Goal: Information Seeking & Learning: Learn about a topic

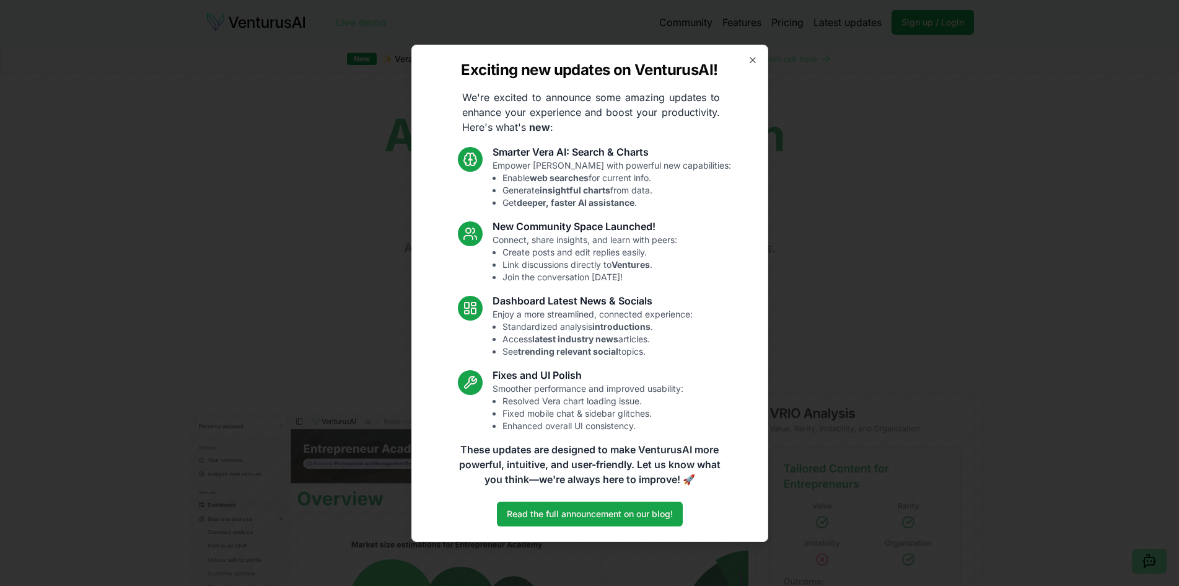
click at [746, 60] on div "Exciting new updates on VenturusAI! We're excited to announce some amazing upda…" at bounding box center [590, 293] width 357 height 497
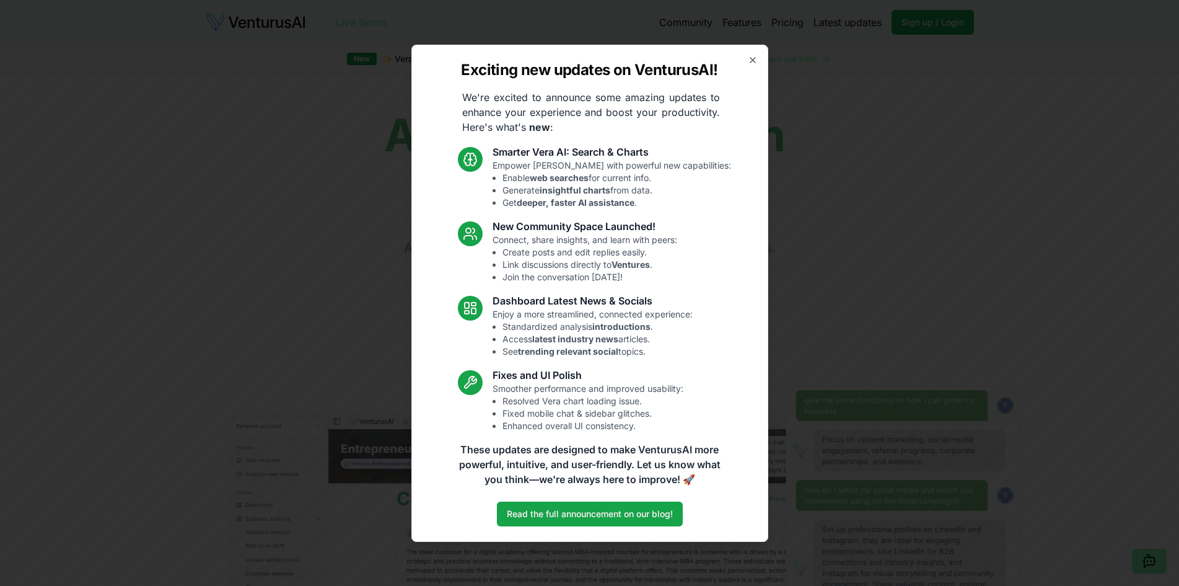
click at [749, 53] on div "Exciting new updates on VenturusAI! We're excited to announce some amazing upda…" at bounding box center [590, 293] width 357 height 497
click at [754, 56] on icon "button" at bounding box center [753, 60] width 10 height 10
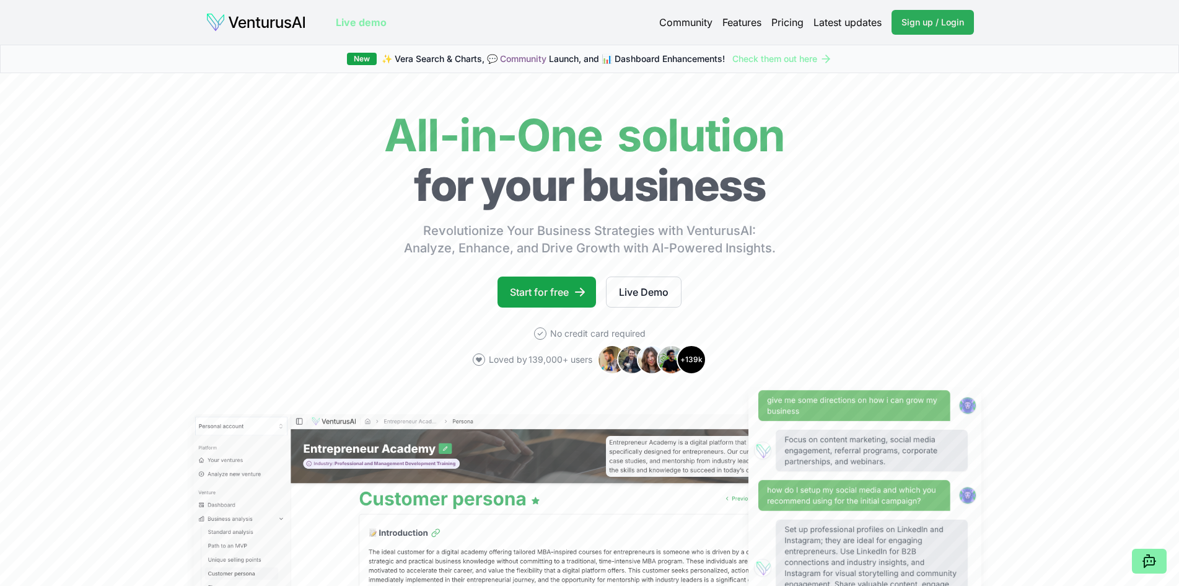
click at [919, 13] on link "Sign up / Login Login" at bounding box center [933, 22] width 82 height 25
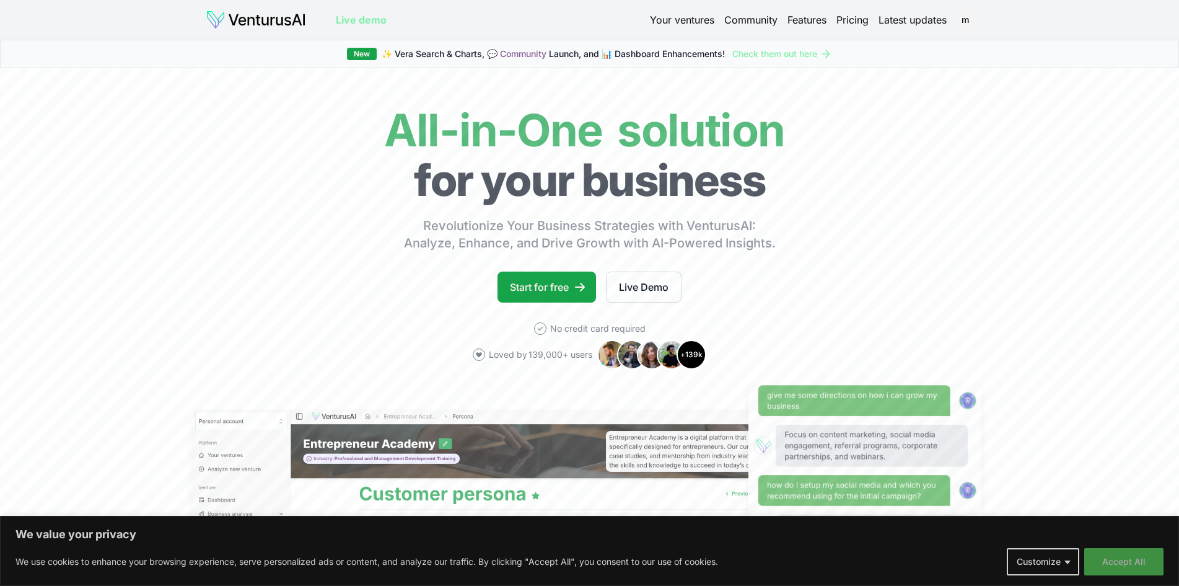
click at [1128, 570] on button "Accept All" at bounding box center [1124, 561] width 79 height 27
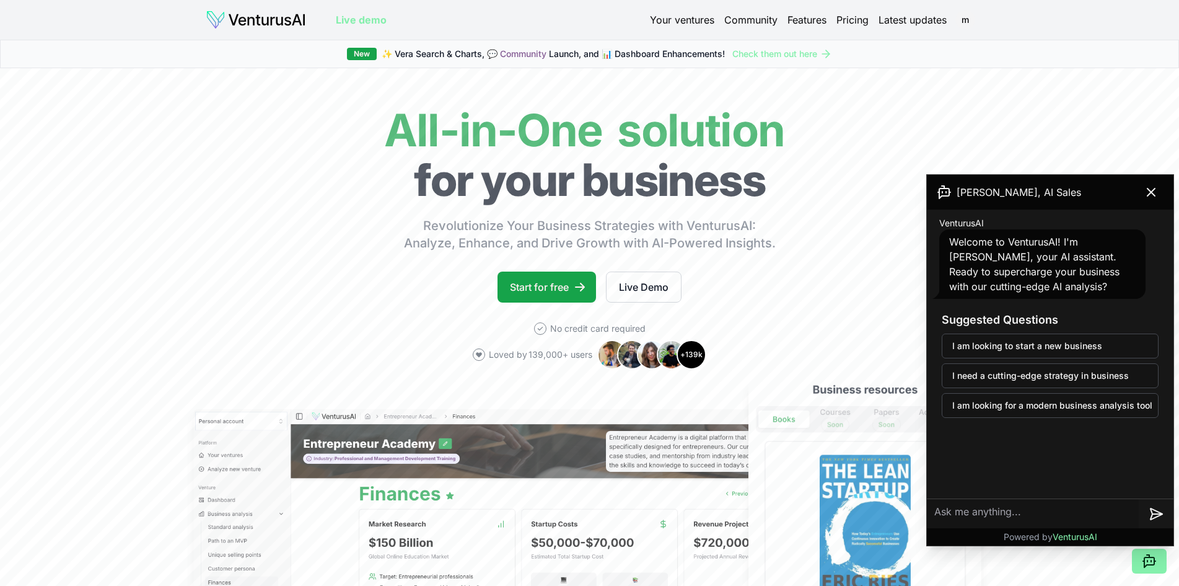
click at [675, 20] on link "Your ventures" at bounding box center [682, 19] width 64 height 15
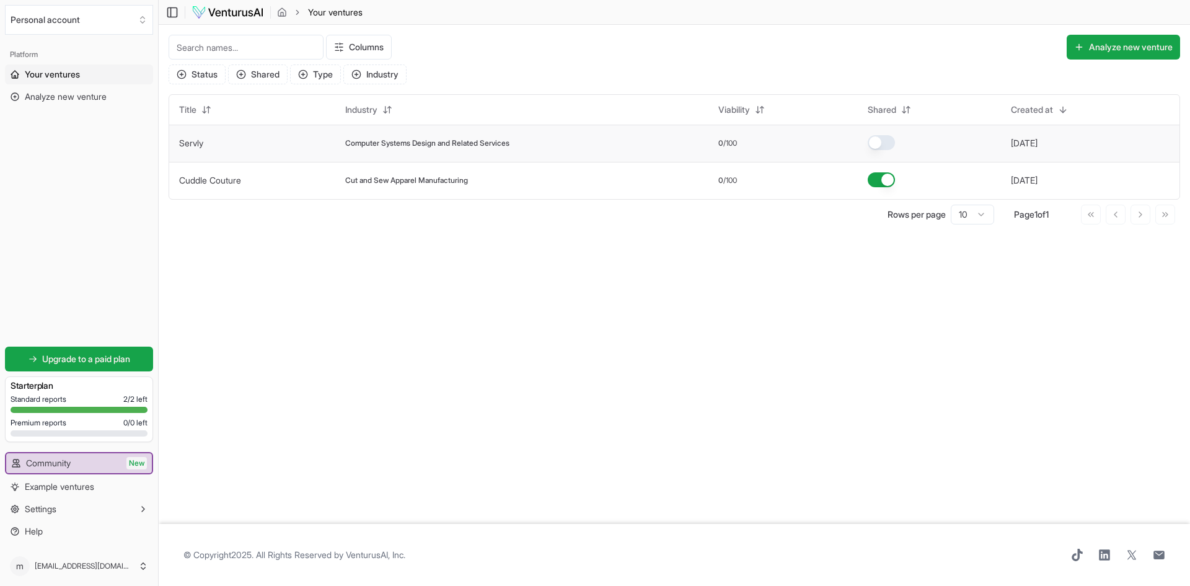
click at [878, 138] on button "button" at bounding box center [881, 142] width 27 height 15
click at [884, 141] on button "button" at bounding box center [881, 142] width 27 height 15
click at [381, 146] on span "Computer Systems Design and Related Services" at bounding box center [427, 143] width 164 height 10
click at [1035, 141] on button "6 months ago" at bounding box center [1024, 143] width 27 height 12
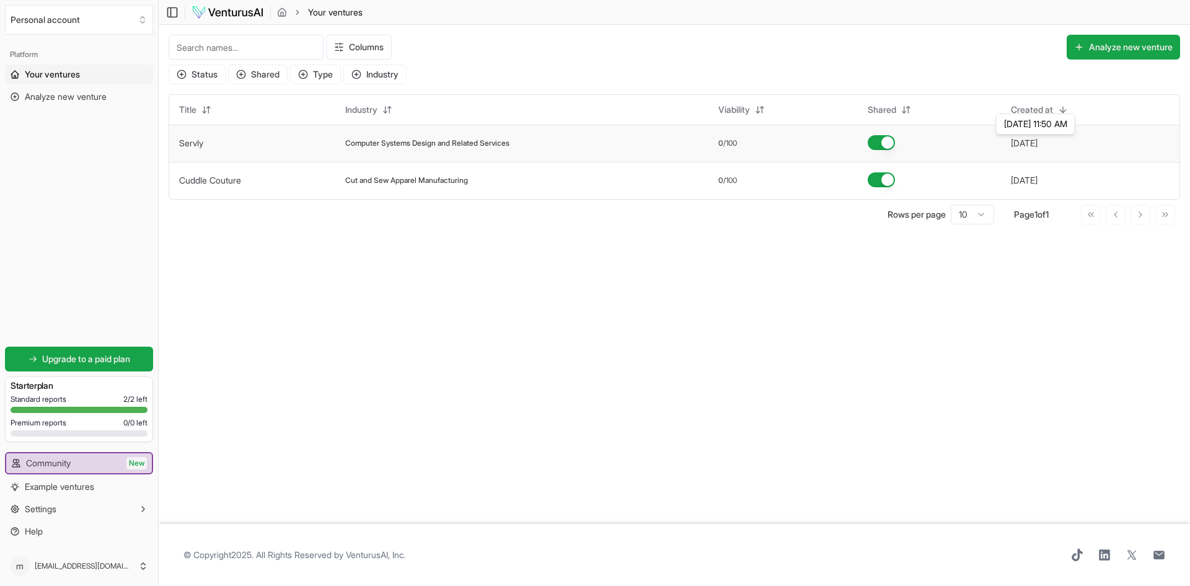
click at [1036, 142] on button "6 months ago" at bounding box center [1024, 143] width 27 height 12
click at [723, 138] on td "0 /100" at bounding box center [782, 143] width 149 height 37
click at [707, 144] on td "Computer Systems Design and Related Services" at bounding box center [521, 143] width 373 height 37
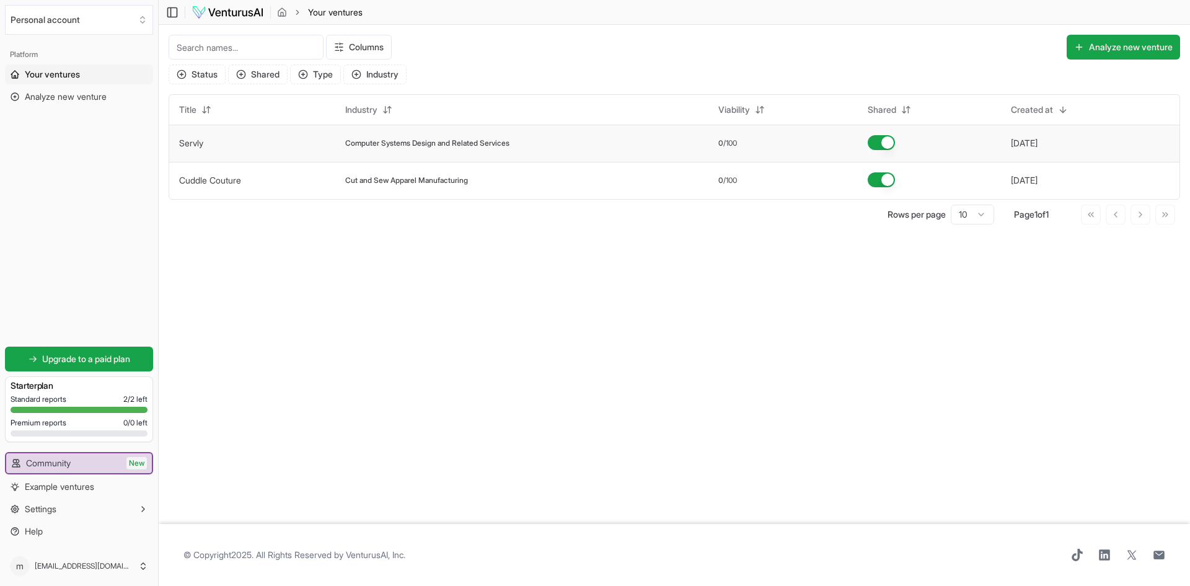
click at [646, 145] on div "Computer Systems Design and Related Services" at bounding box center [521, 143] width 353 height 10
click at [392, 145] on span "Computer Systems Design and Related Services" at bounding box center [427, 143] width 164 height 10
click at [87, 68] on link "Your ventures" at bounding box center [79, 74] width 148 height 20
click at [335, 11] on span "Your ventures" at bounding box center [335, 12] width 55 height 12
click at [284, 11] on icon "breadcrumb" at bounding box center [282, 12] width 10 height 10
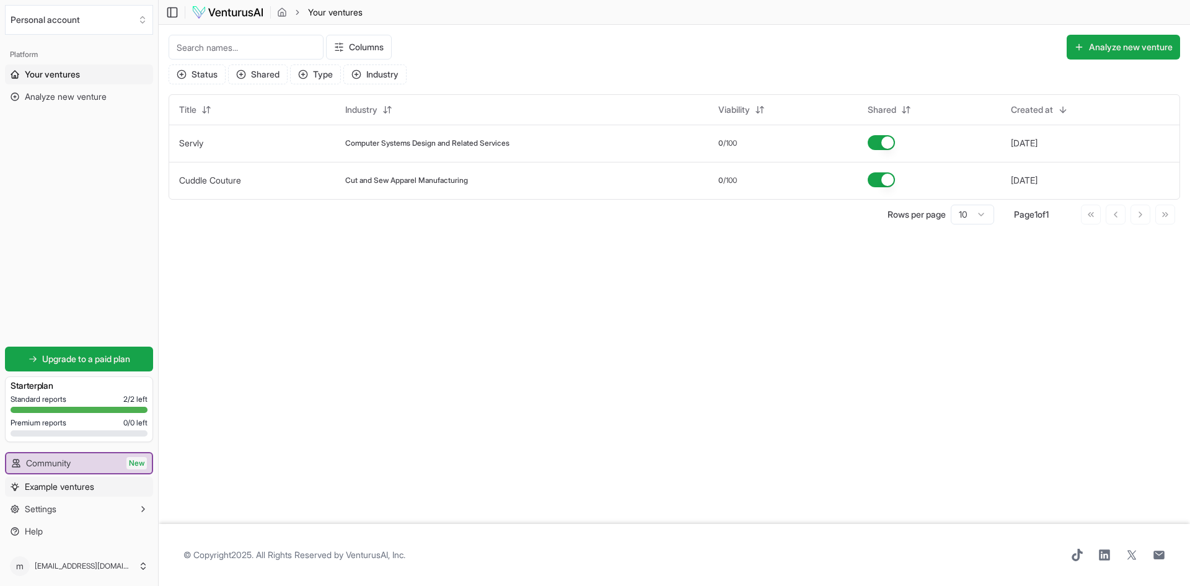
click at [56, 489] on span "Example ventures" at bounding box center [59, 486] width 69 height 12
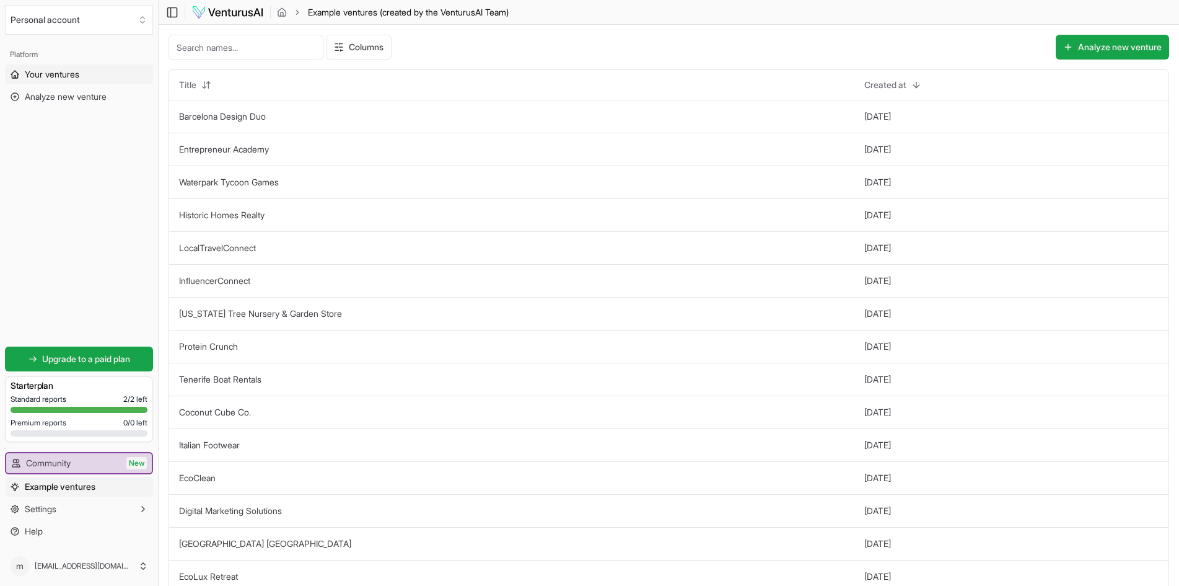
click at [69, 78] on span "Your ventures" at bounding box center [52, 74] width 55 height 12
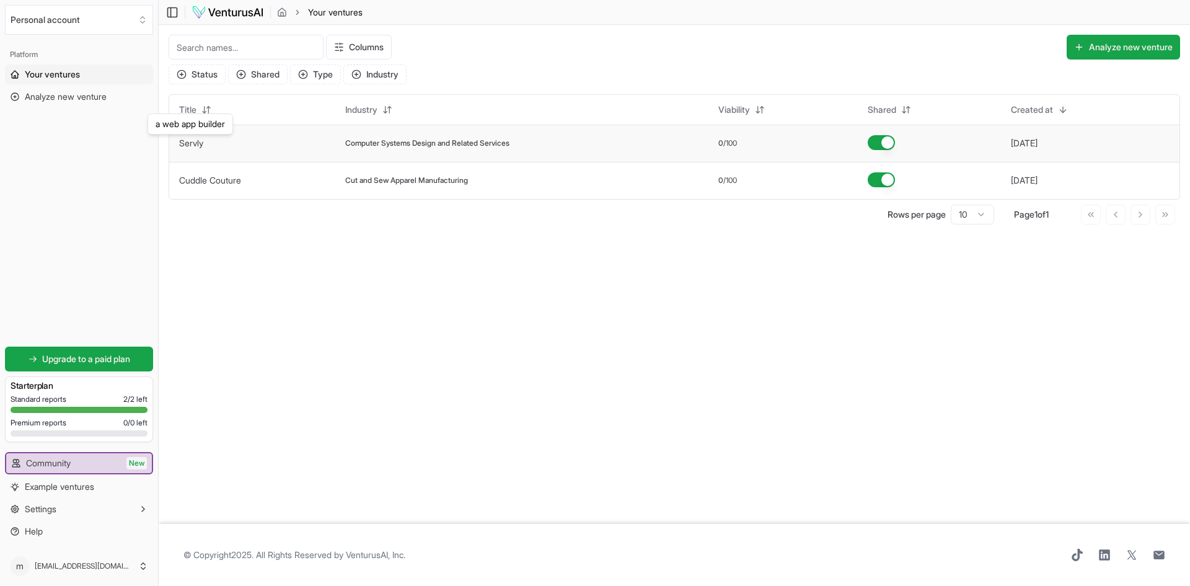
click at [191, 143] on link "Servly" at bounding box center [191, 143] width 24 height 11
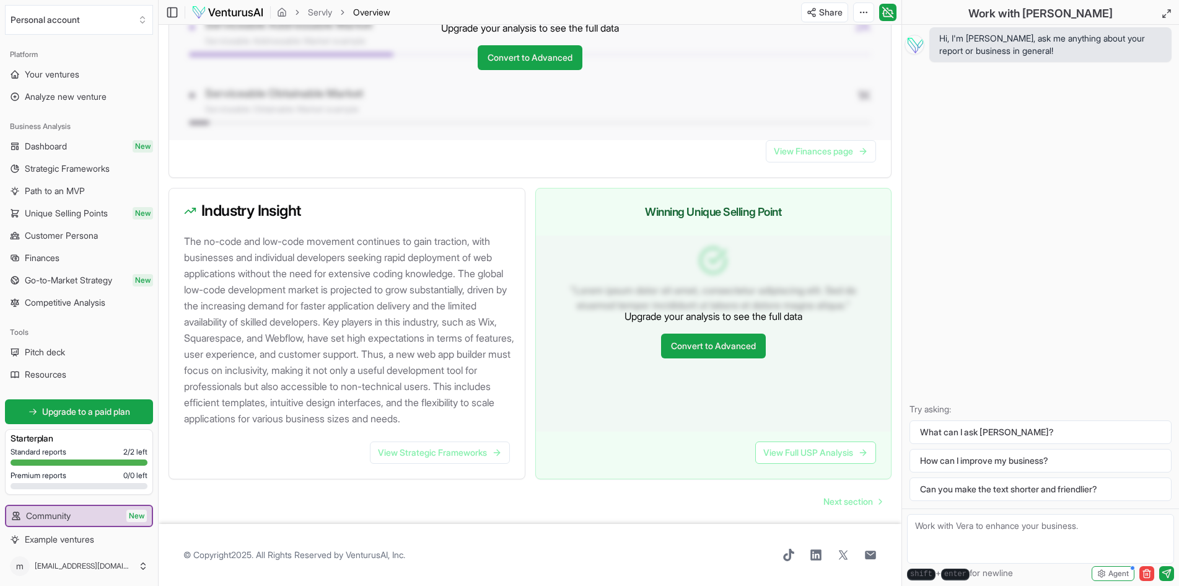
scroll to position [1110, 0]
click at [59, 167] on span "Strategic Frameworks" at bounding box center [67, 168] width 85 height 12
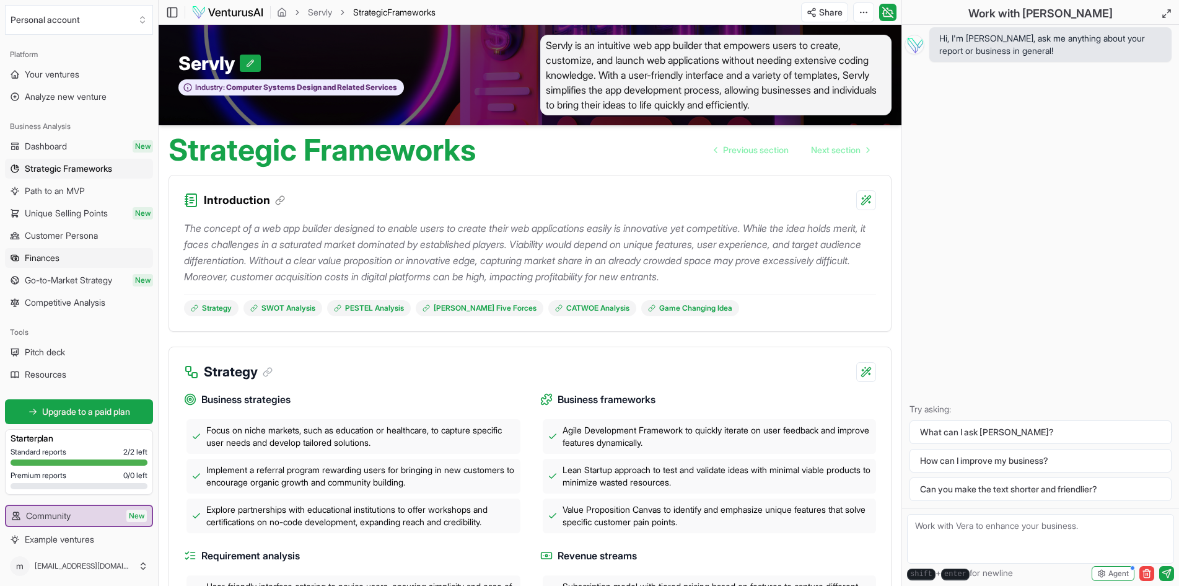
click at [51, 253] on span "Finances" at bounding box center [42, 258] width 35 height 12
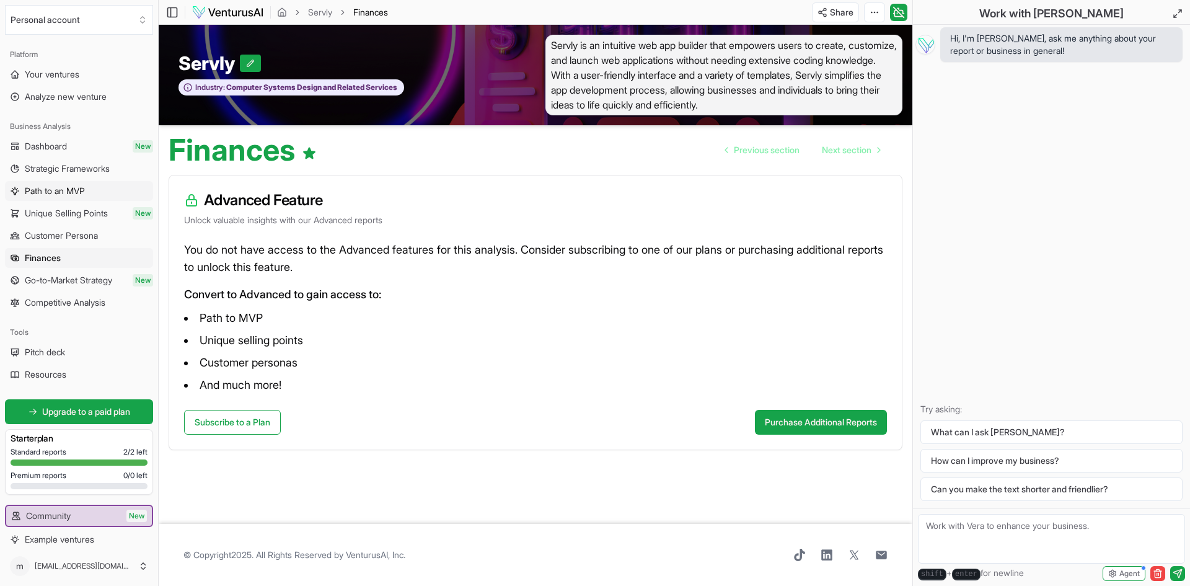
click at [79, 192] on span "Path to an MVP" at bounding box center [55, 191] width 60 height 12
click at [218, 428] on link "Subscribe to a Plan" at bounding box center [232, 422] width 97 height 25
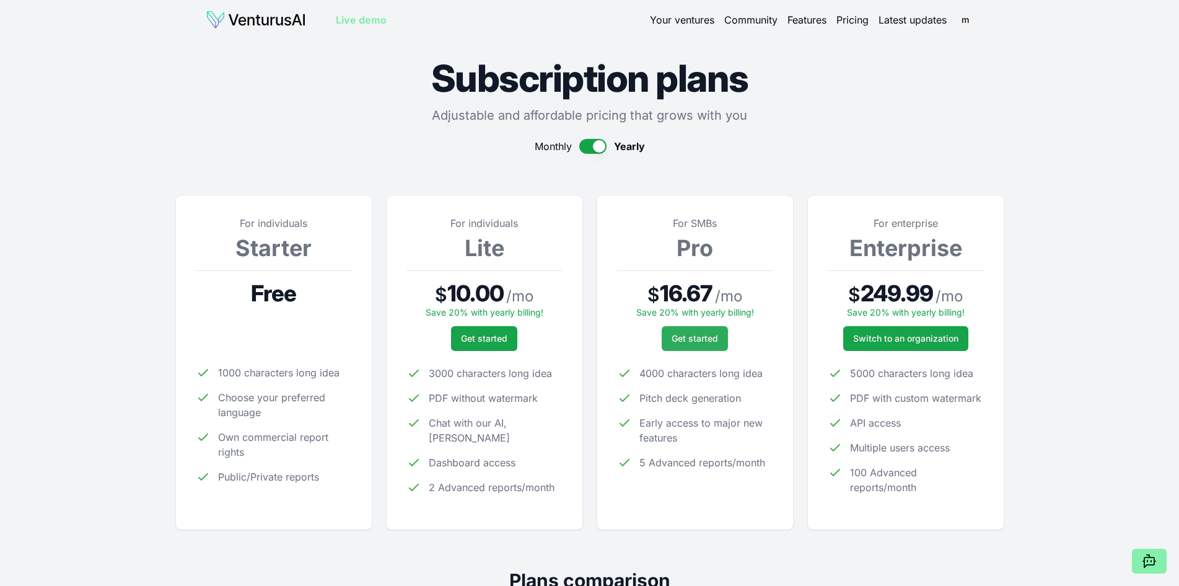
click at [685, 343] on span "Get started" at bounding box center [695, 338] width 46 height 12
click at [601, 142] on button "button" at bounding box center [592, 146] width 27 height 15
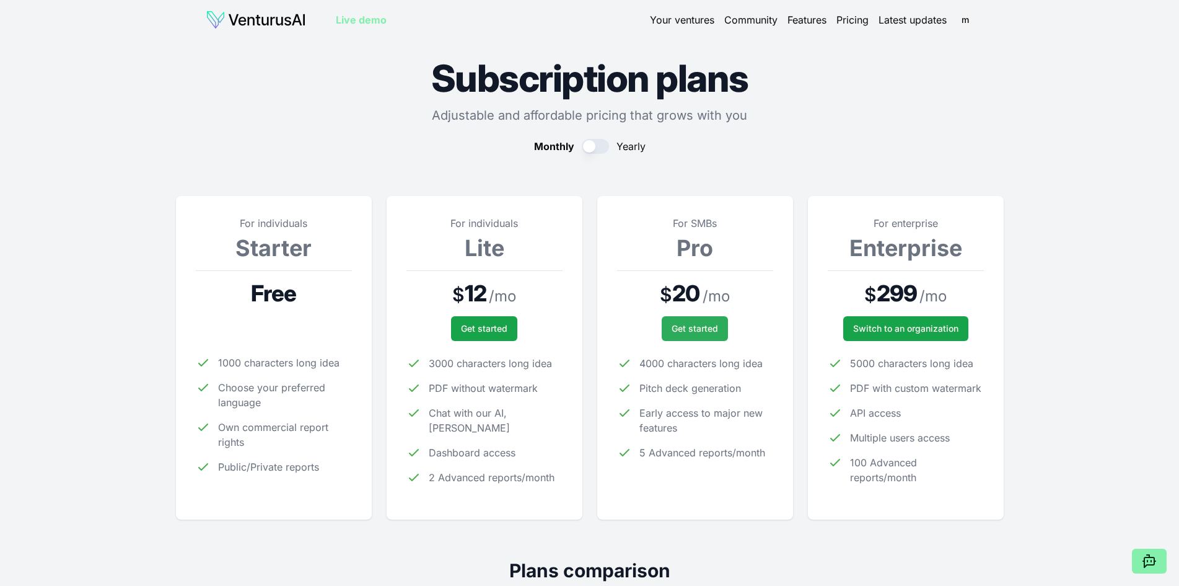
click at [695, 332] on span "Get started" at bounding box center [695, 328] width 46 height 12
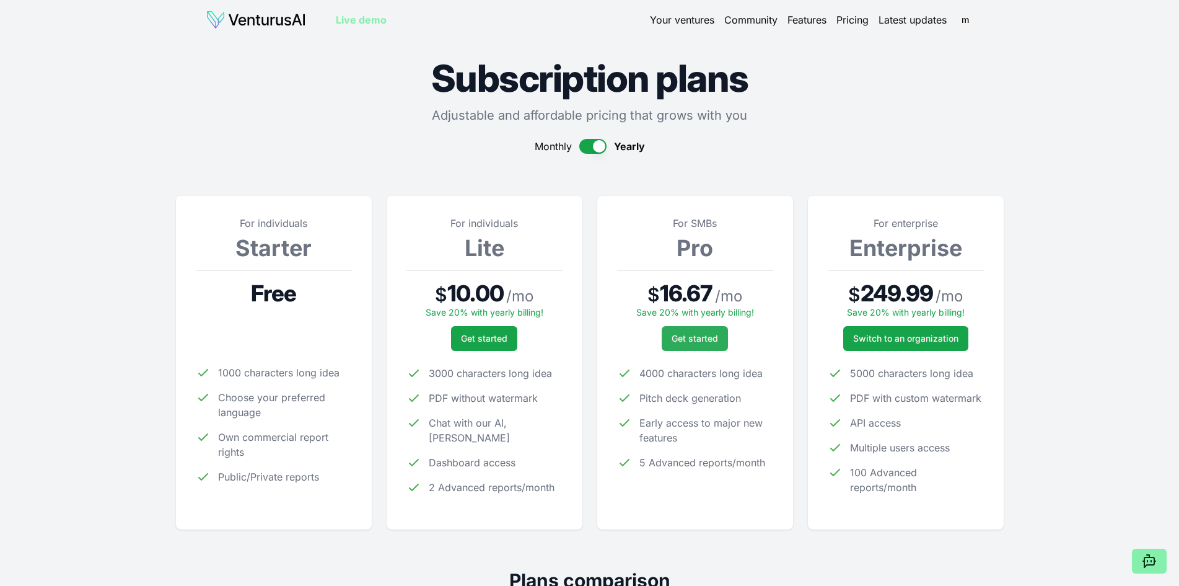
click at [677, 345] on button "Get started" at bounding box center [695, 338] width 66 height 25
click at [586, 143] on button "button" at bounding box center [592, 146] width 27 height 15
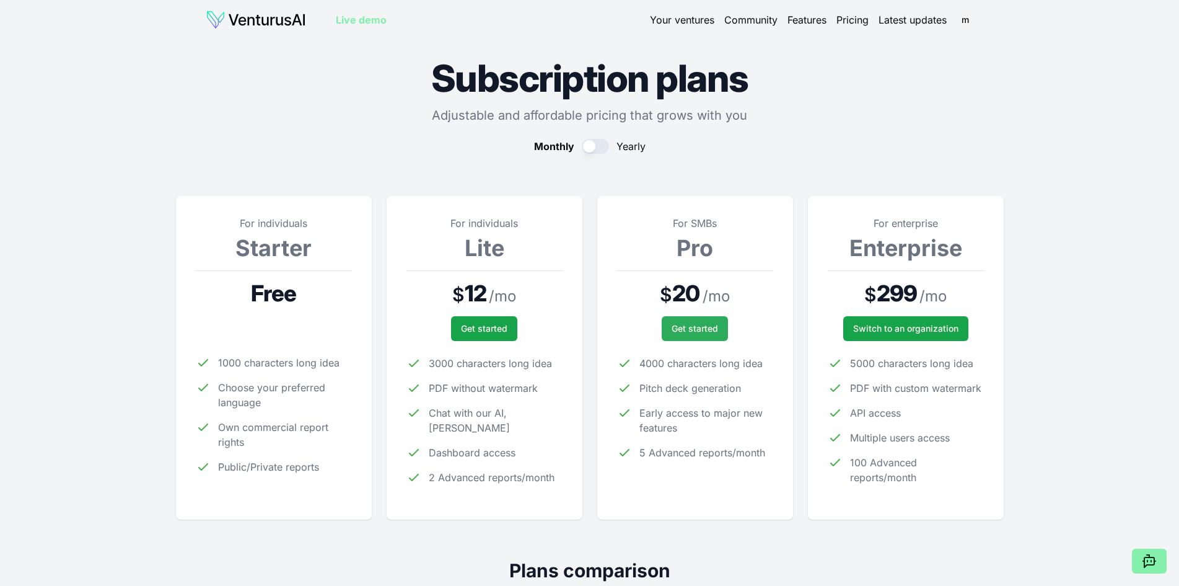
click at [716, 326] on span "Get started" at bounding box center [695, 328] width 46 height 12
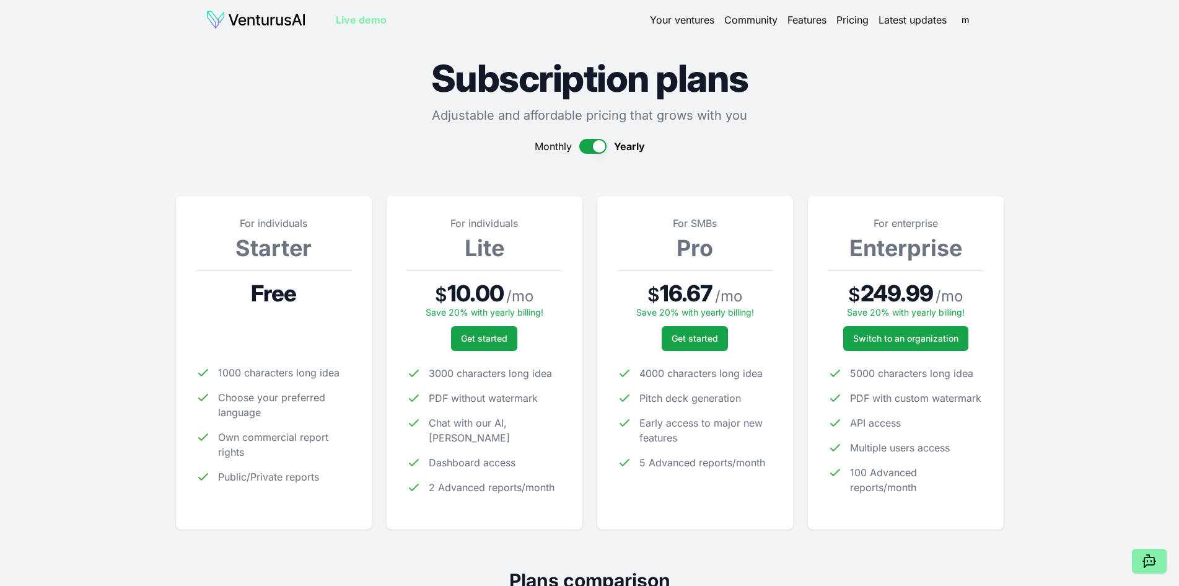
click at [596, 148] on button "button" at bounding box center [592, 146] width 27 height 15
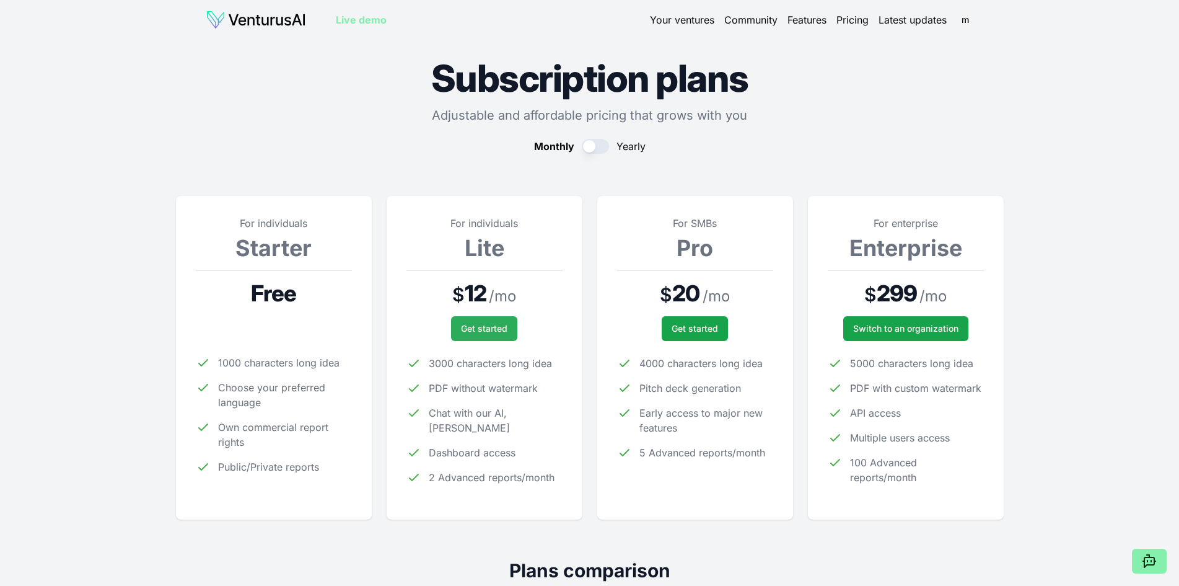
click at [488, 325] on span "Get started" at bounding box center [484, 328] width 46 height 12
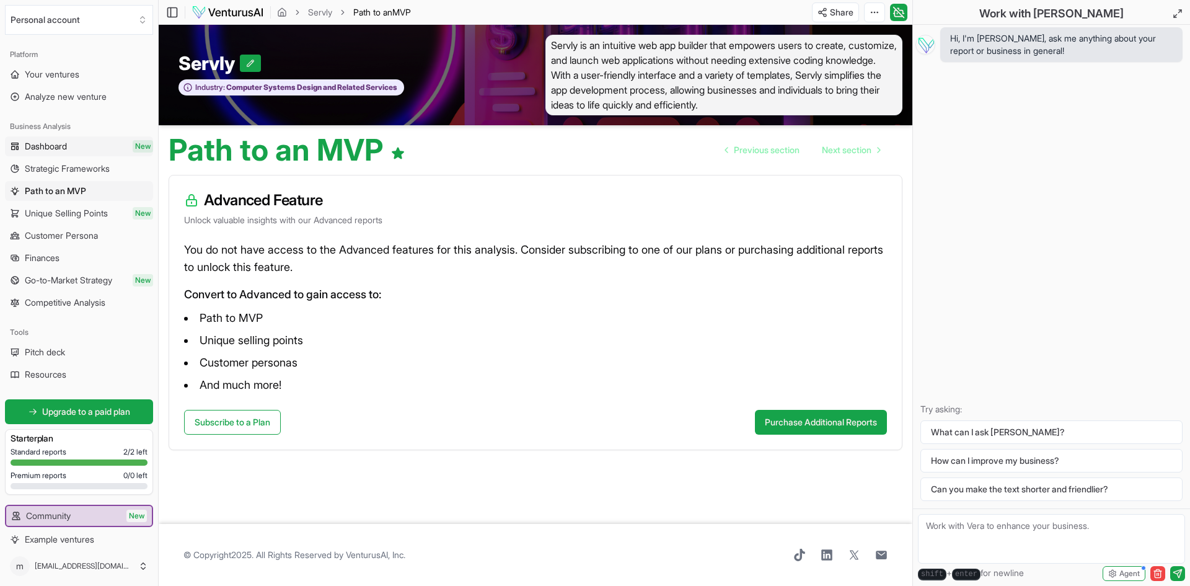
click at [53, 148] on span "Dashboard" at bounding box center [46, 146] width 42 height 12
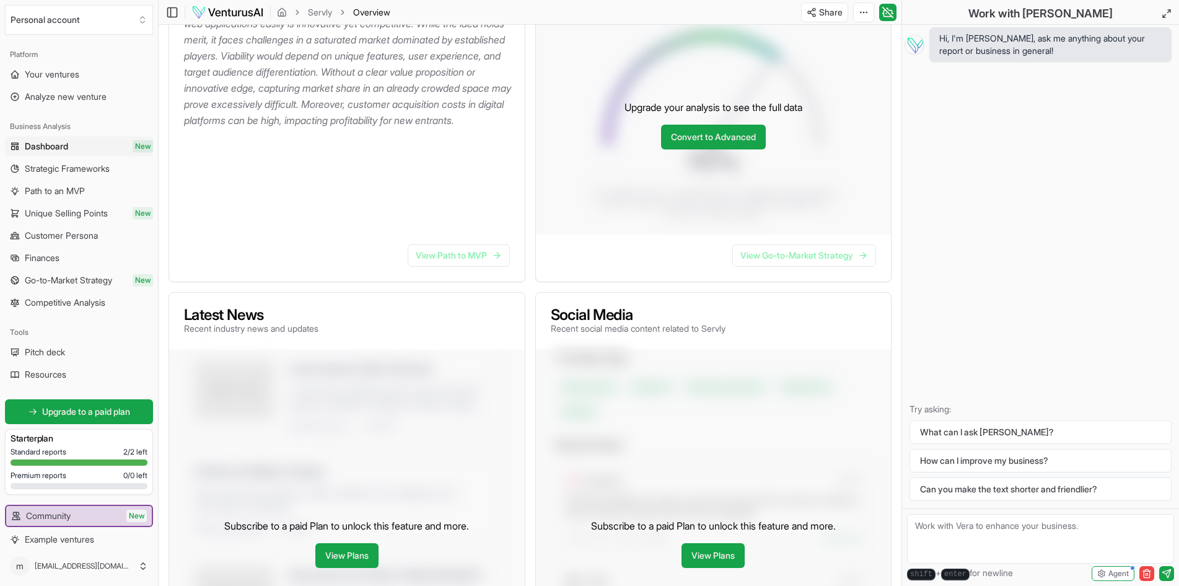
scroll to position [248, 0]
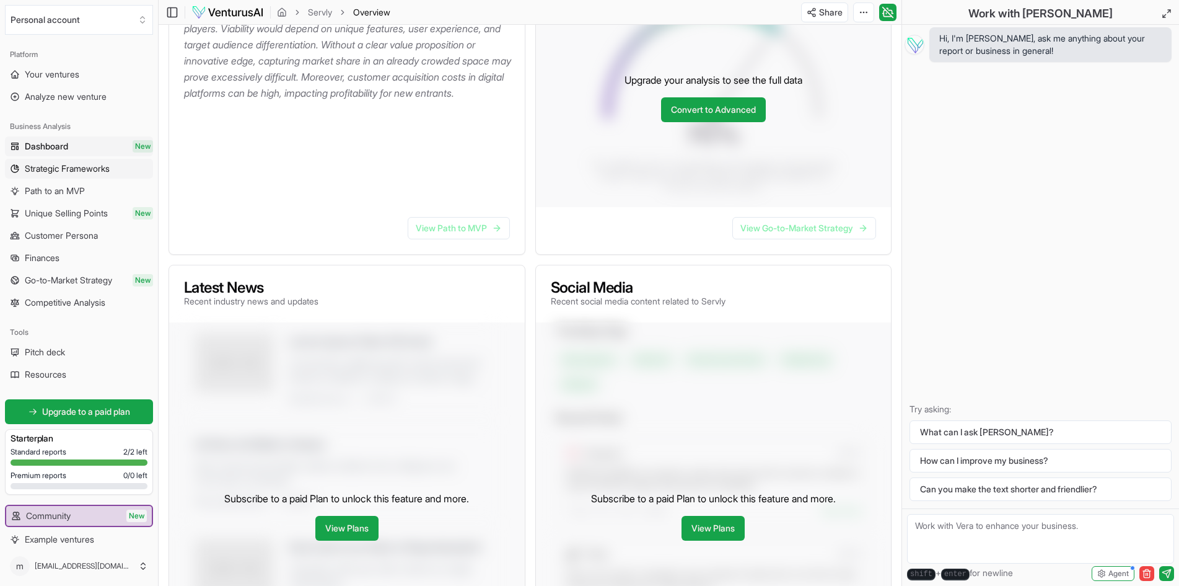
click at [88, 172] on span "Strategic Frameworks" at bounding box center [67, 168] width 85 height 12
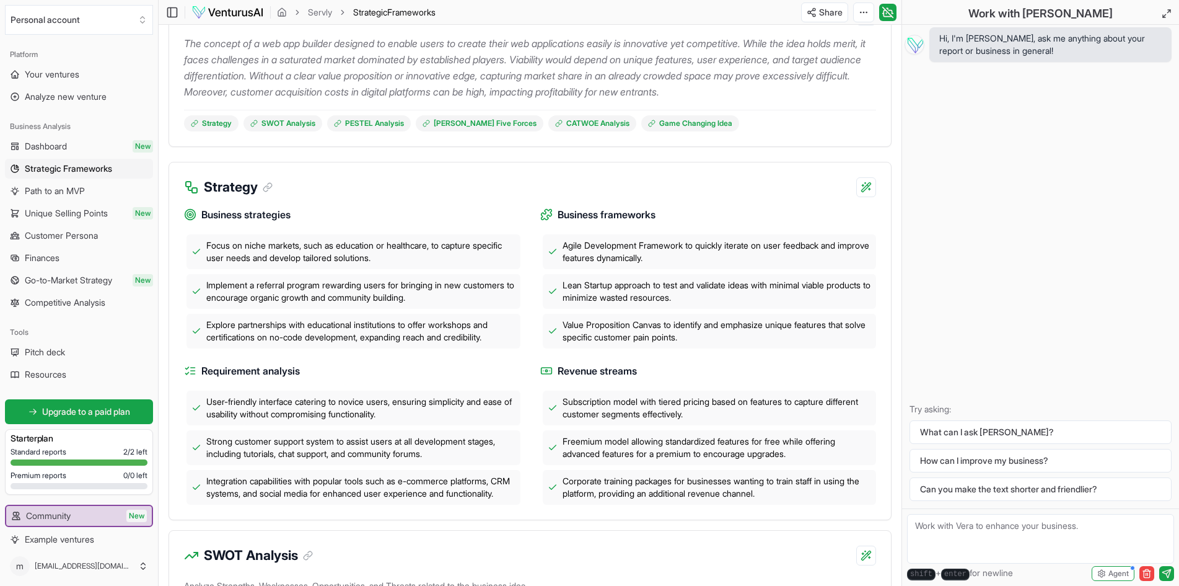
scroll to position [248, 0]
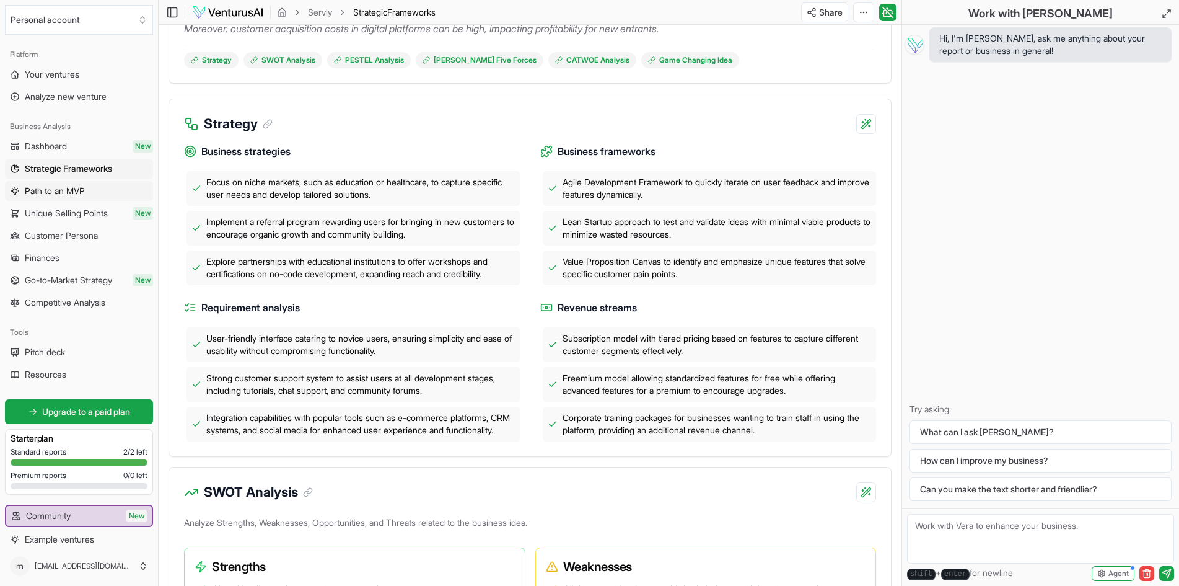
click at [85, 192] on span "Path to an MVP" at bounding box center [55, 191] width 60 height 12
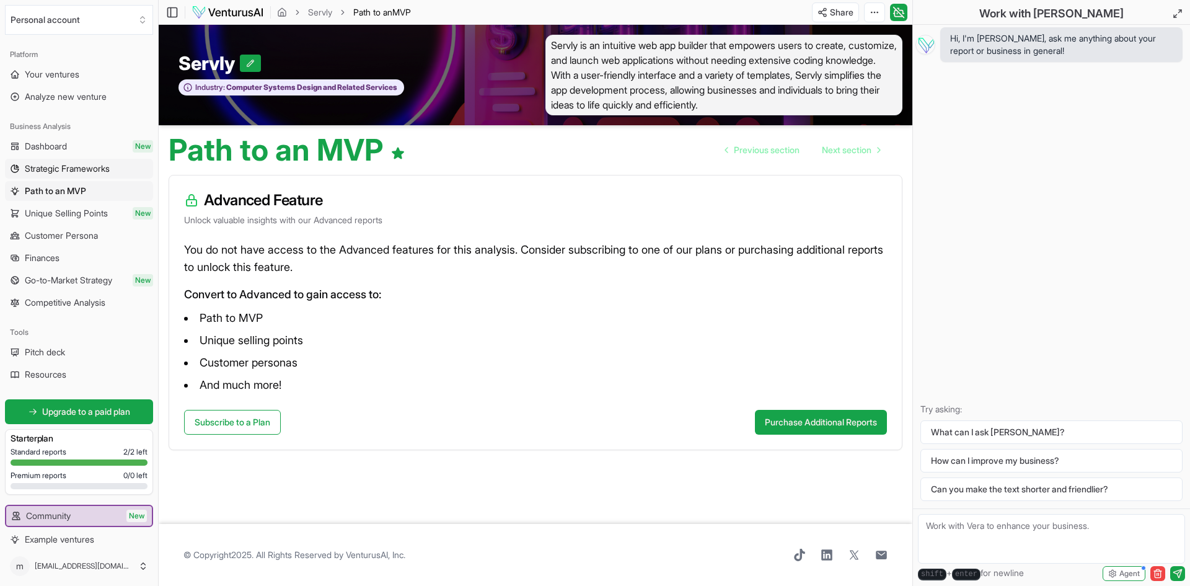
click at [55, 161] on link "Strategic Frameworks" at bounding box center [79, 169] width 148 height 20
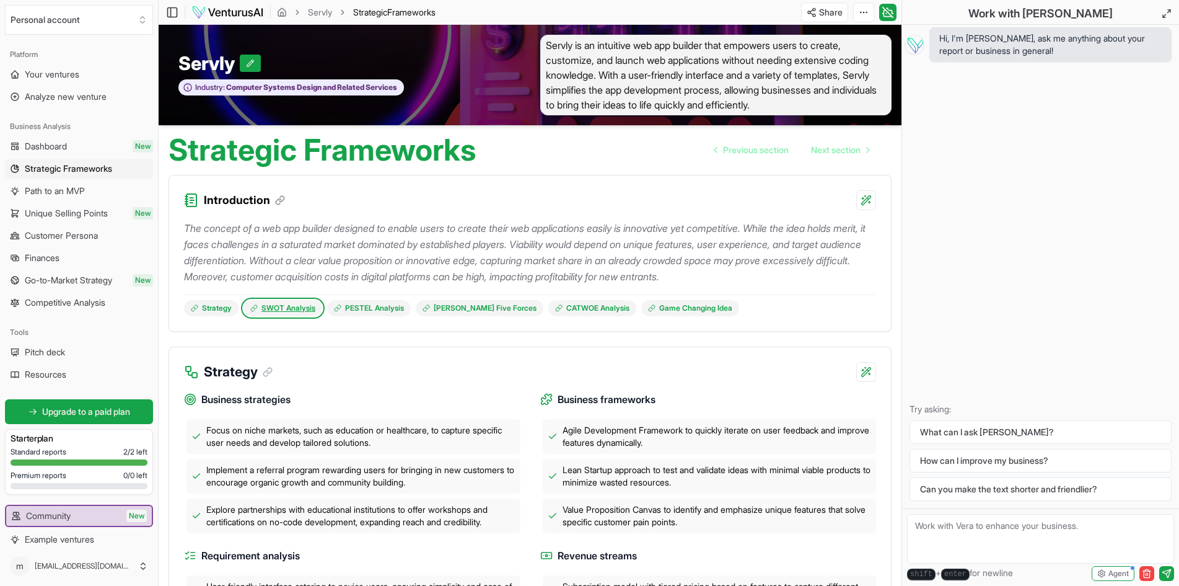
click at [302, 316] on link "SWOT Analysis" at bounding box center [283, 308] width 79 height 16
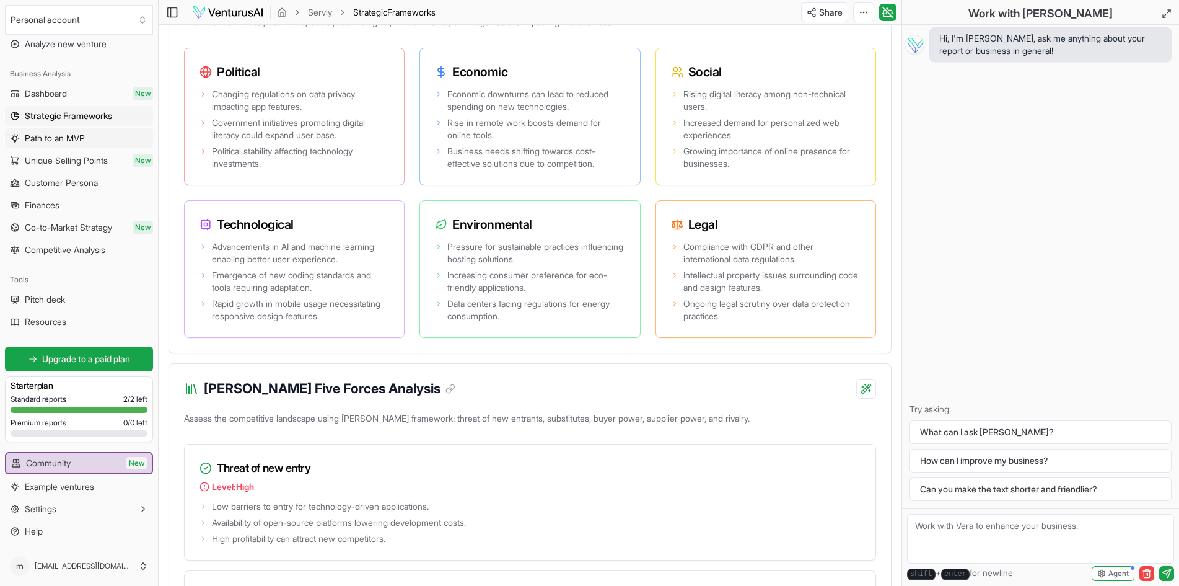
scroll to position [1017, 0]
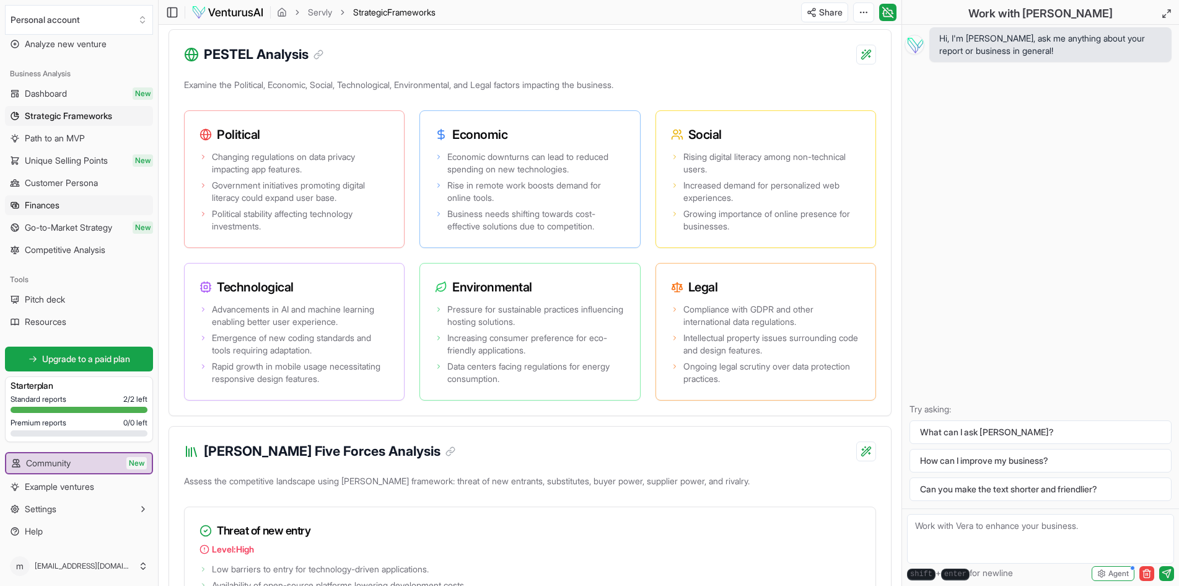
click at [42, 201] on span "Finances" at bounding box center [42, 205] width 35 height 12
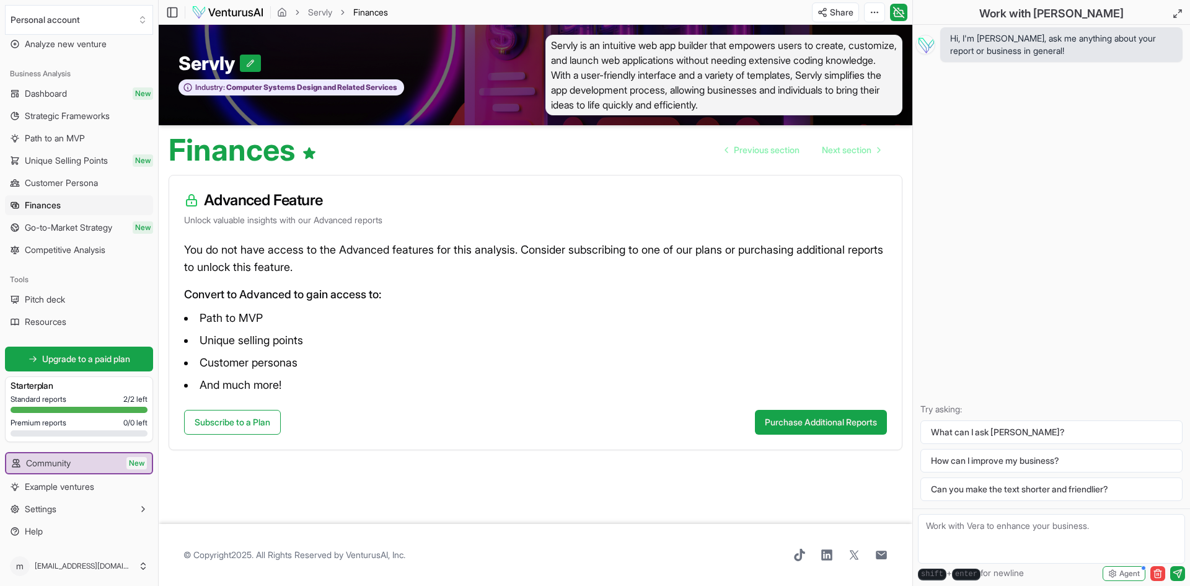
click at [51, 224] on span "Go-to-Market Strategy" at bounding box center [68, 227] width 87 height 12
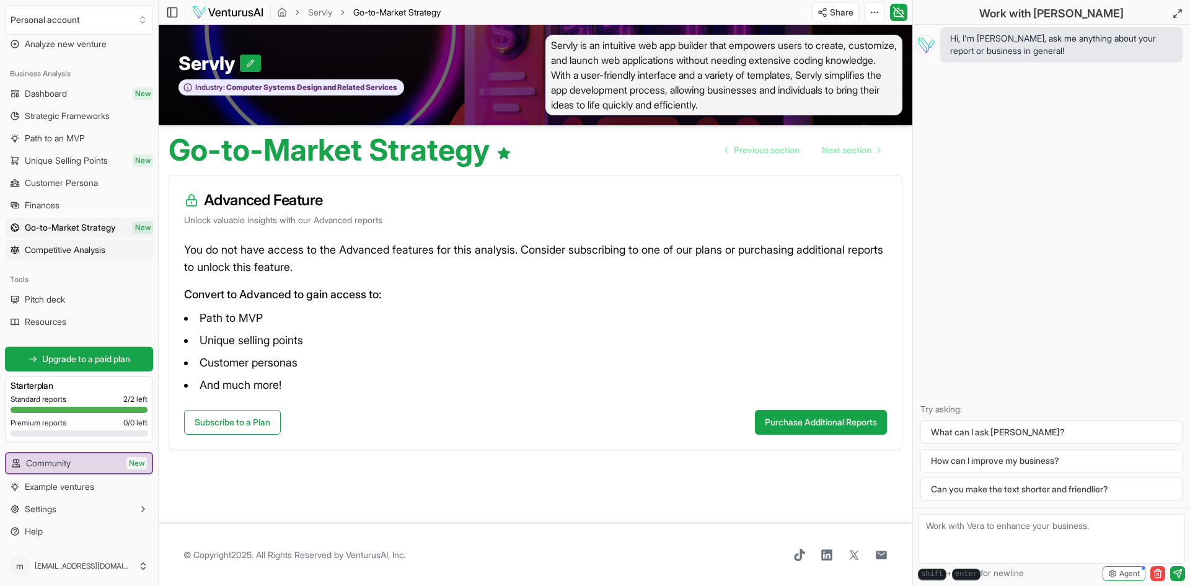
click at [51, 247] on span "Competitive Analysis" at bounding box center [65, 250] width 81 height 12
click at [45, 162] on span "Unique Selling Points" at bounding box center [66, 160] width 83 height 12
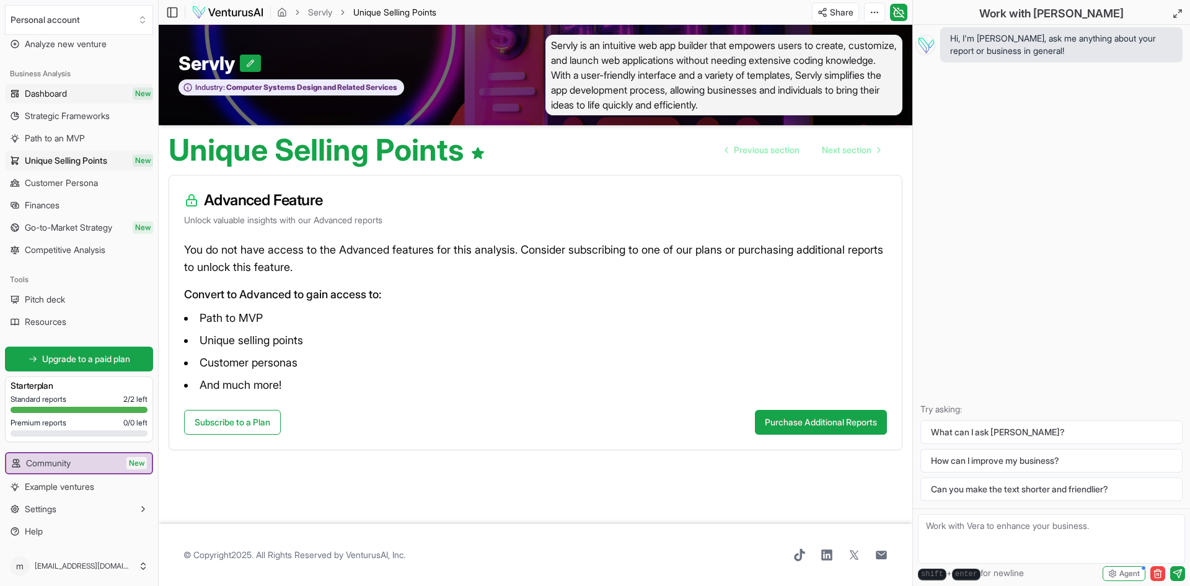
click at [77, 84] on link "Dashboard New" at bounding box center [79, 94] width 148 height 20
